Goal: Task Accomplishment & Management: Manage account settings

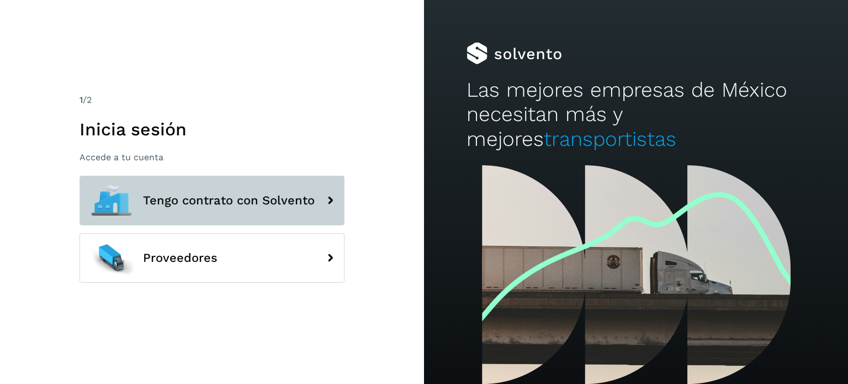
click at [223, 186] on button "Tengo contrato con Solvento" at bounding box center [211, 200] width 265 height 50
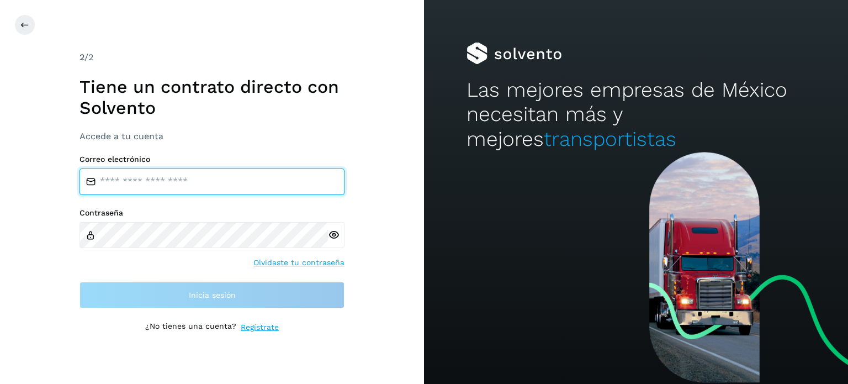
click at [170, 187] on input "email" at bounding box center [211, 181] width 265 height 26
type input "**********"
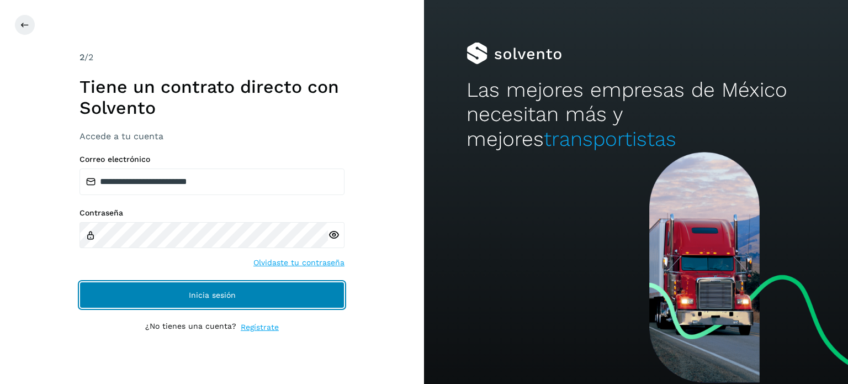
click at [212, 286] on button "Inicia sesión" at bounding box center [211, 294] width 265 height 26
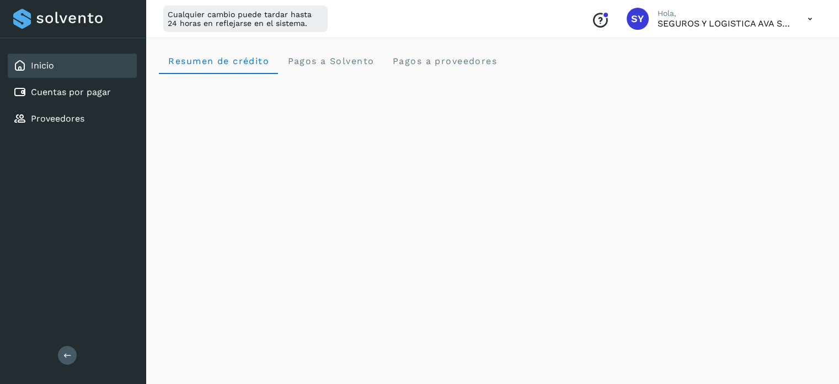
click at [810, 17] on icon at bounding box center [810, 19] width 23 height 23
click at [761, 68] on div "Cerrar sesión" at bounding box center [755, 71] width 131 height 21
